Goal: Information Seeking & Learning: Find specific page/section

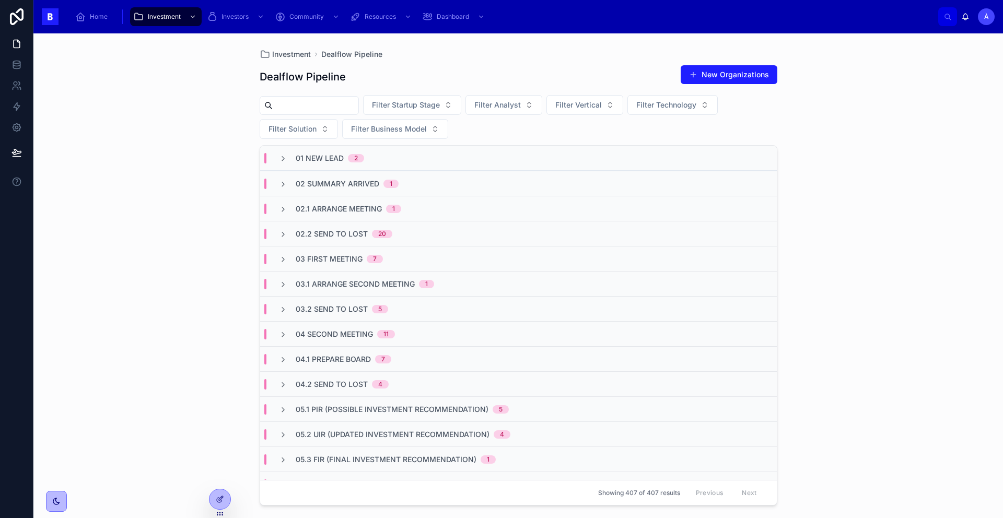
click at [186, 98] on div "Investment Dealflow Pipeline Dealflow Pipeline New Organizations Filter Startup…" at bounding box center [518, 275] width 970 height 485
click at [225, 158] on div "Investment Dealflow Pipeline Dealflow Pipeline New Organizations Filter Startup…" at bounding box center [518, 275] width 970 height 485
click at [358, 103] on input "text" at bounding box center [316, 105] width 86 height 15
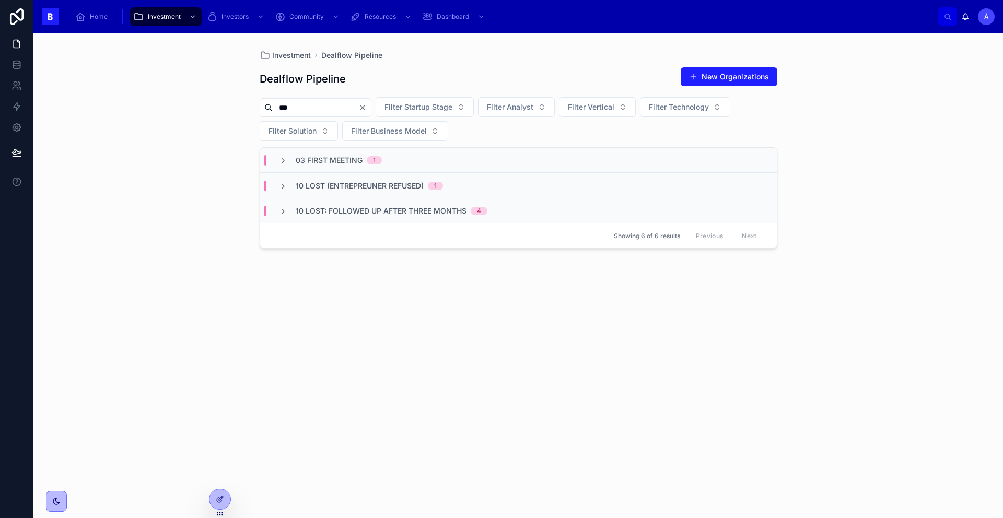
click at [371, 158] on span "1" at bounding box center [374, 160] width 15 height 8
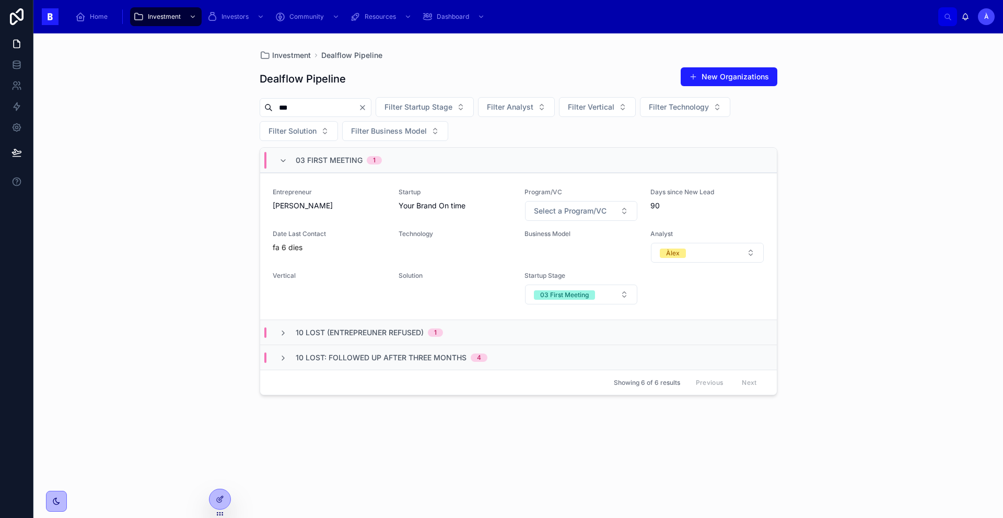
click at [371, 158] on span "1" at bounding box center [374, 160] width 15 height 8
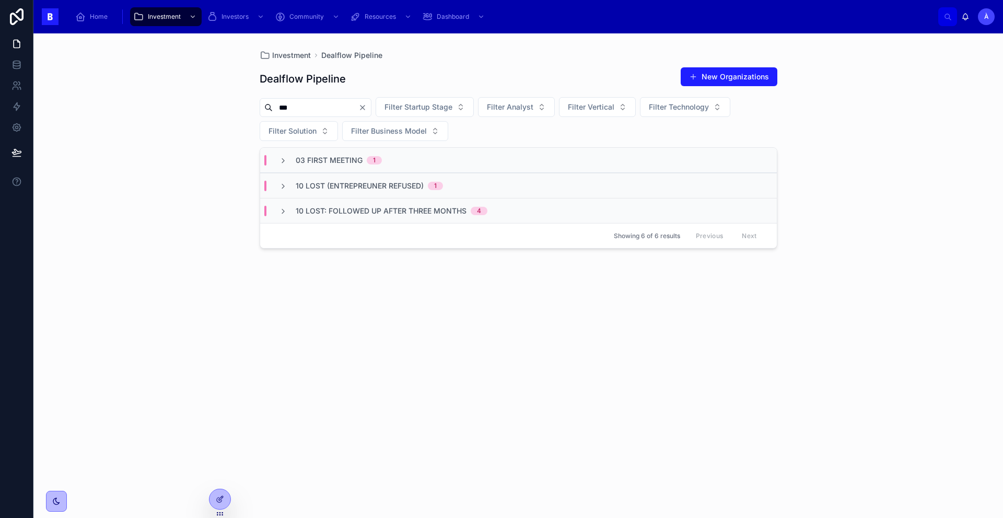
click at [375, 187] on span "10 Lost (Entrepreuner Refused)" at bounding box center [360, 186] width 128 height 10
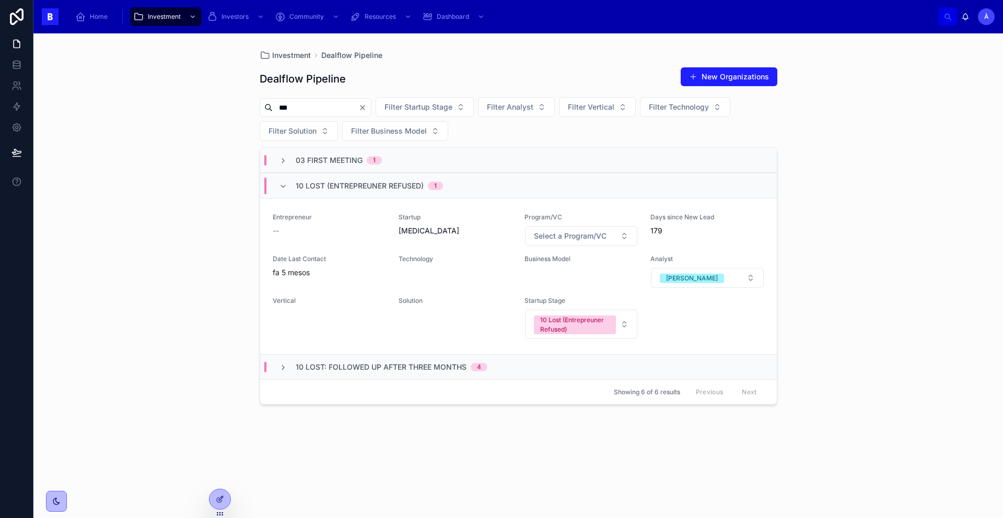
click at [375, 187] on span "10 Lost (Entrepreuner Refused)" at bounding box center [360, 186] width 128 height 10
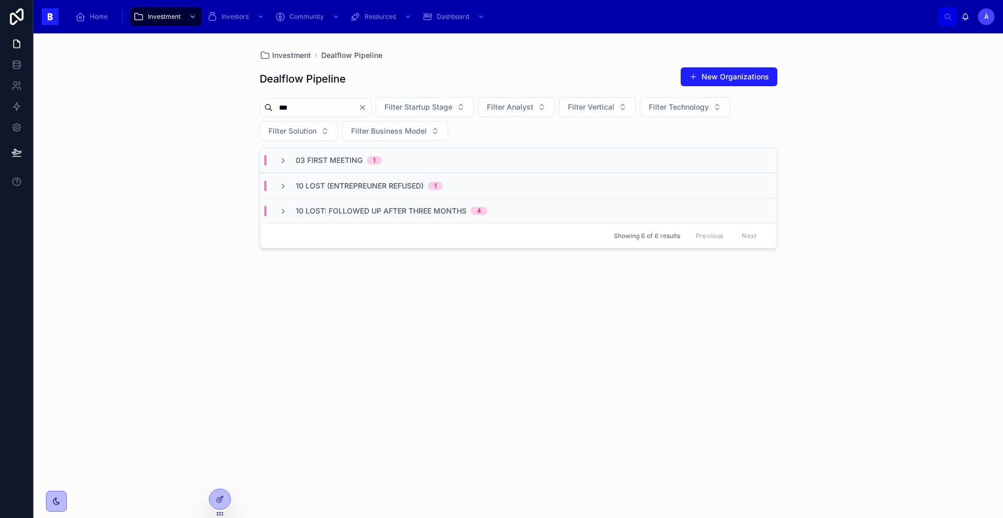
click at [375, 214] on span "10 Lost: Followed up after three months" at bounding box center [381, 211] width 171 height 10
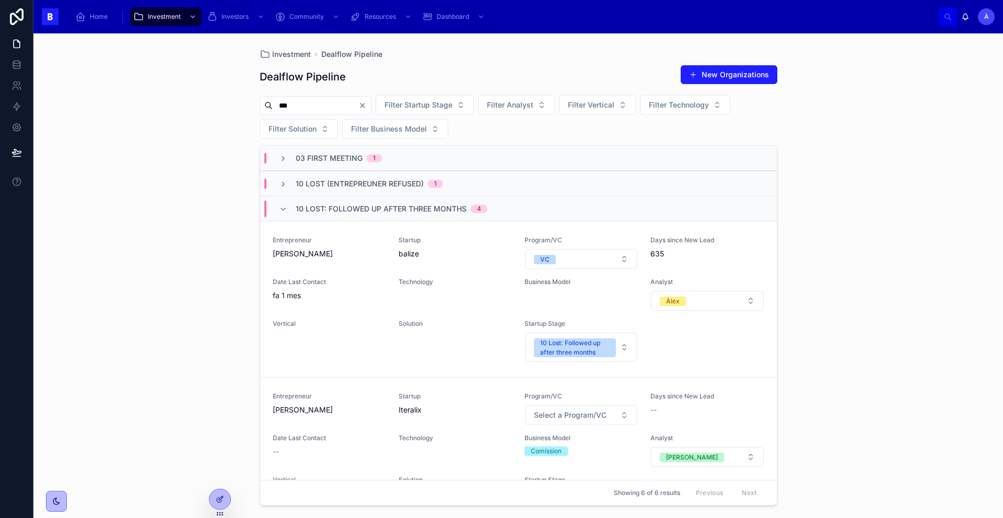
click at [375, 214] on div "10 Lost: Followed up after three months 4" at bounding box center [392, 209] width 192 height 17
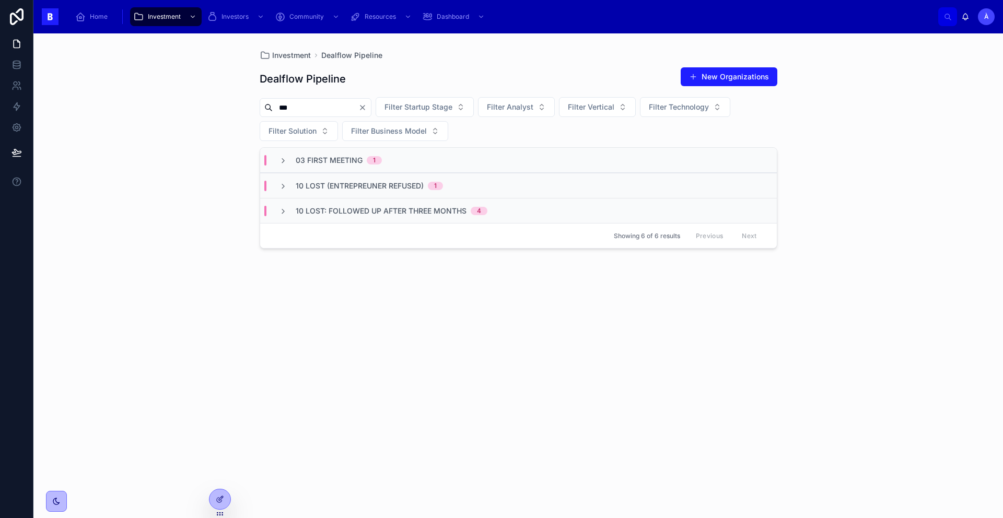
click at [316, 109] on input "***" at bounding box center [316, 107] width 86 height 15
type input "******"
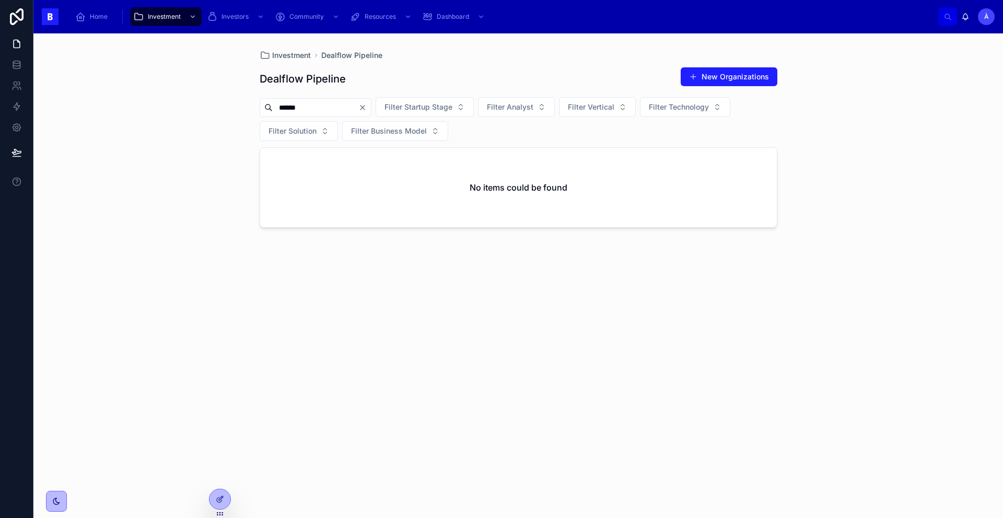
click at [365, 109] on icon "Clear" at bounding box center [363, 108] width 4 height 4
click at [161, 114] on div "Investment Dealflow Pipeline Dealflow Pipeline New Organizations Filter Startup…" at bounding box center [518, 275] width 970 height 485
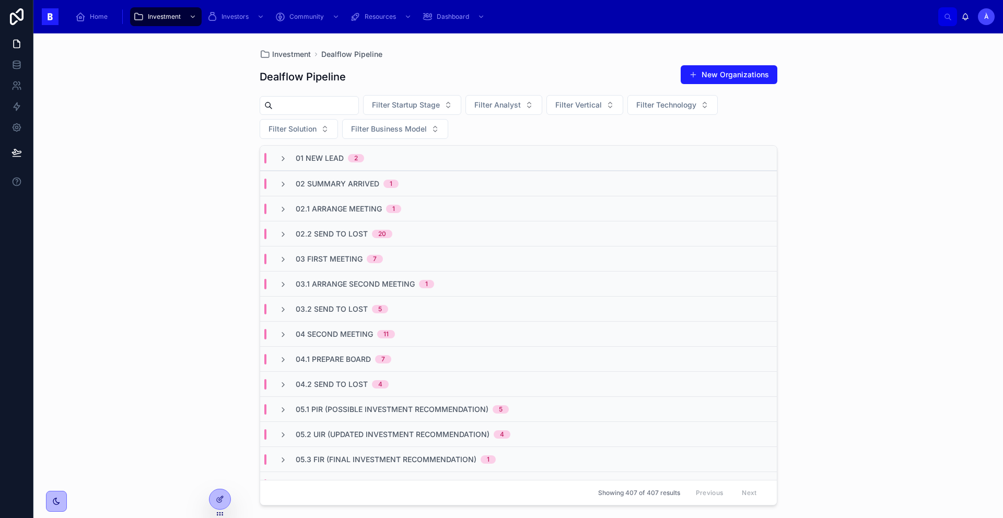
click at [354, 106] on input "text" at bounding box center [316, 105] width 86 height 15
type input "*******"
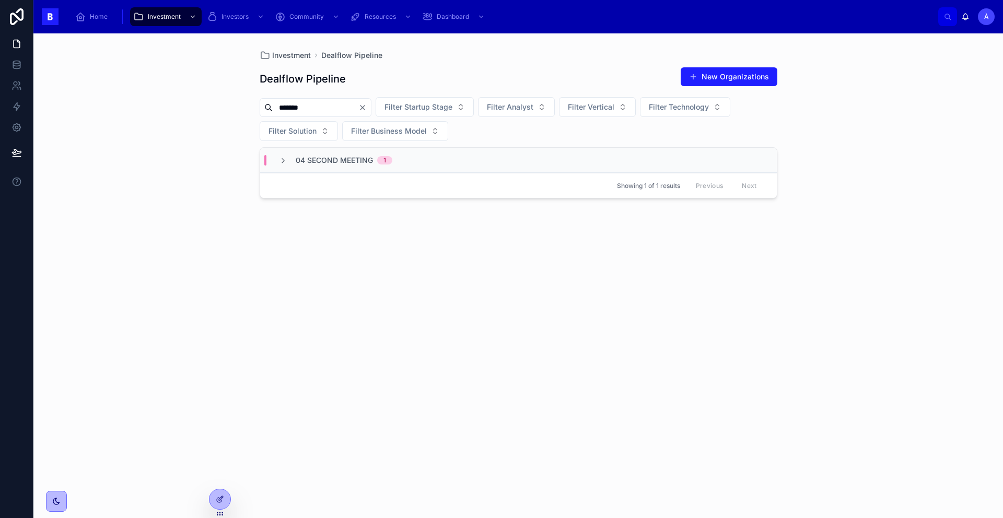
click at [361, 165] on div "04 Second Meeting 1" at bounding box center [518, 160] width 517 height 25
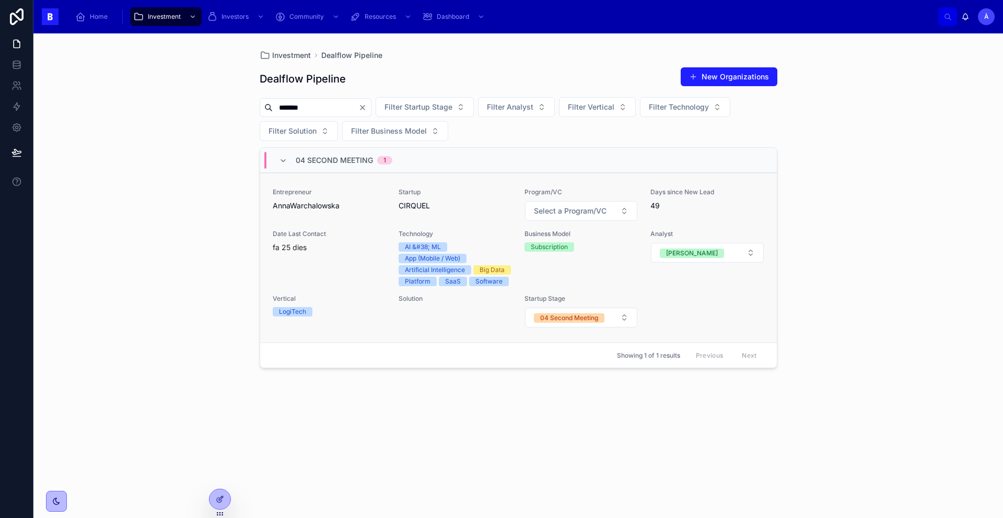
click at [367, 206] on span "AnnaWarchalowska" at bounding box center [329, 206] width 113 height 10
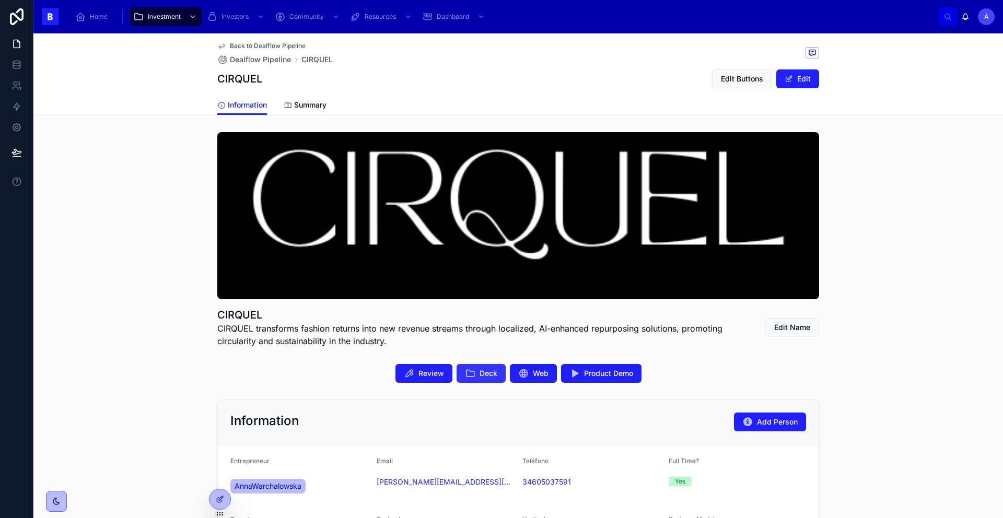
click at [467, 371] on icon at bounding box center [470, 373] width 10 height 10
click at [177, 19] on span "Investment" at bounding box center [164, 17] width 33 height 8
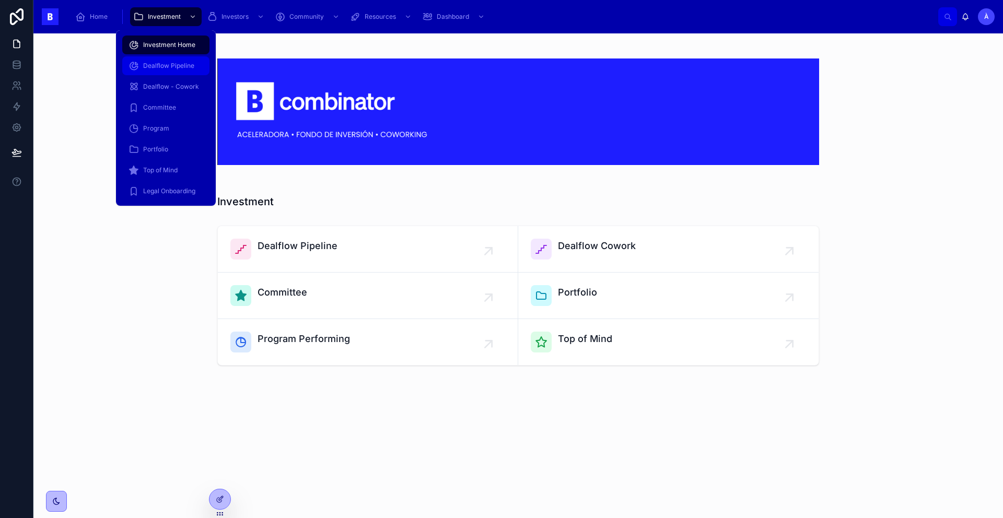
click at [176, 59] on div "Dealflow Pipeline" at bounding box center [166, 65] width 75 height 17
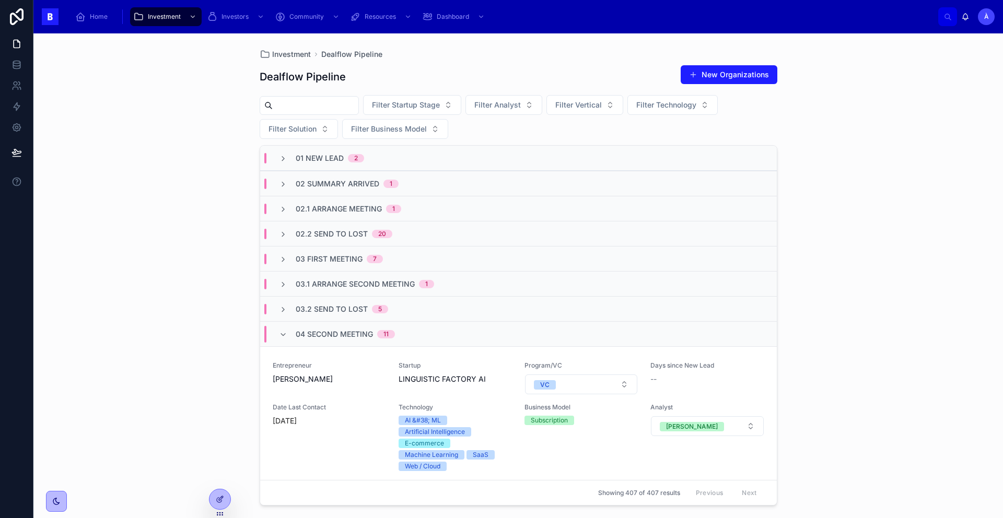
click at [345, 337] on span "04 Second Meeting" at bounding box center [334, 334] width 77 height 10
